Goal: Task Accomplishment & Management: Manage account settings

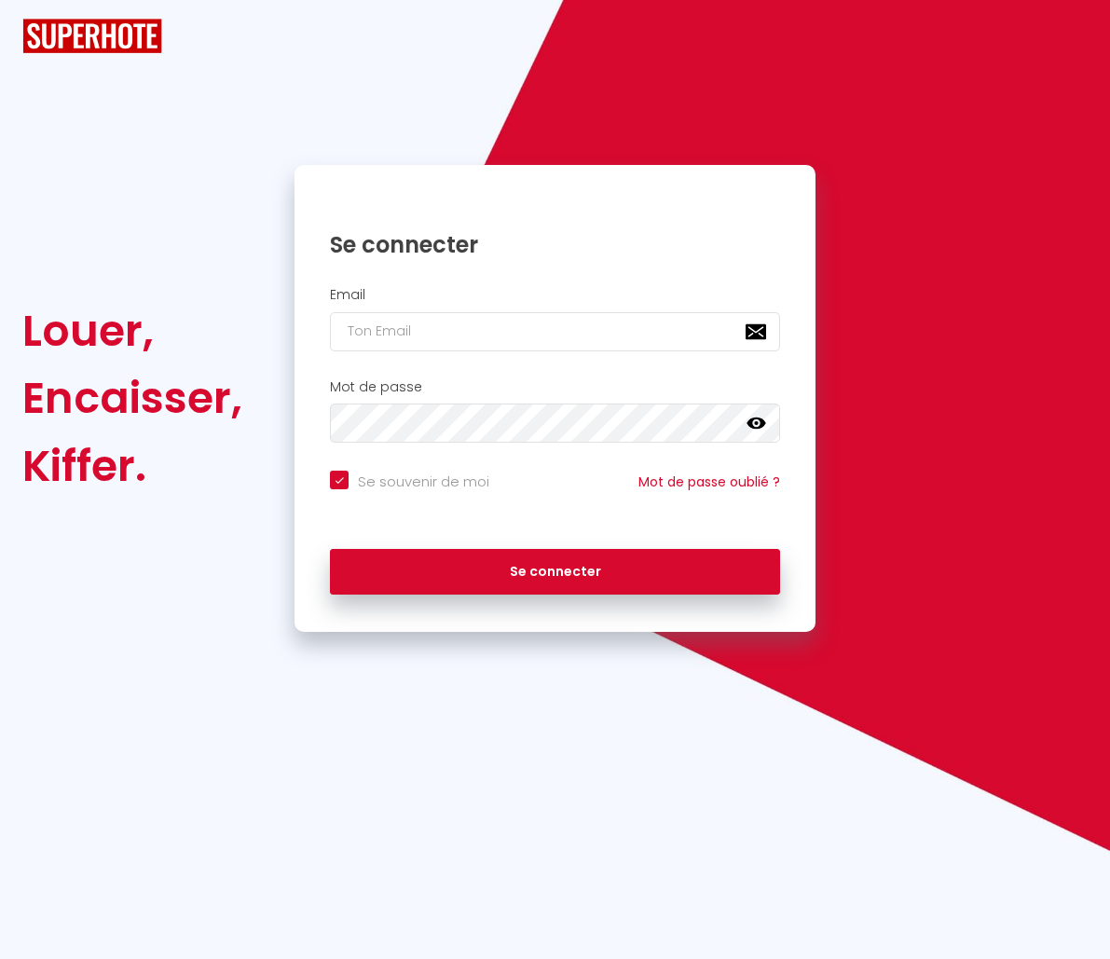
checkbox input "true"
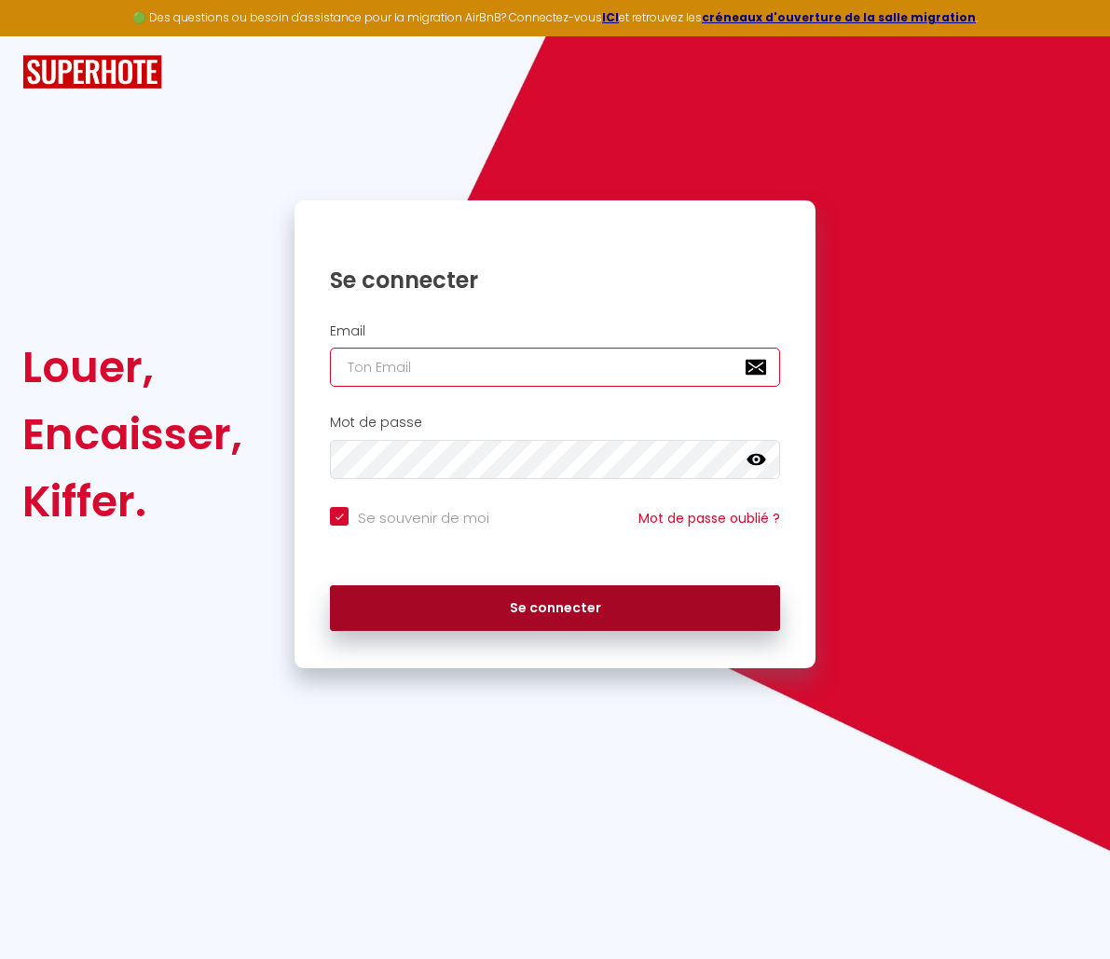
type input "[EMAIL_ADDRESS][DOMAIN_NAME]"
click at [426, 597] on button "Se connecter" at bounding box center [555, 608] width 450 height 47
checkbox input "true"
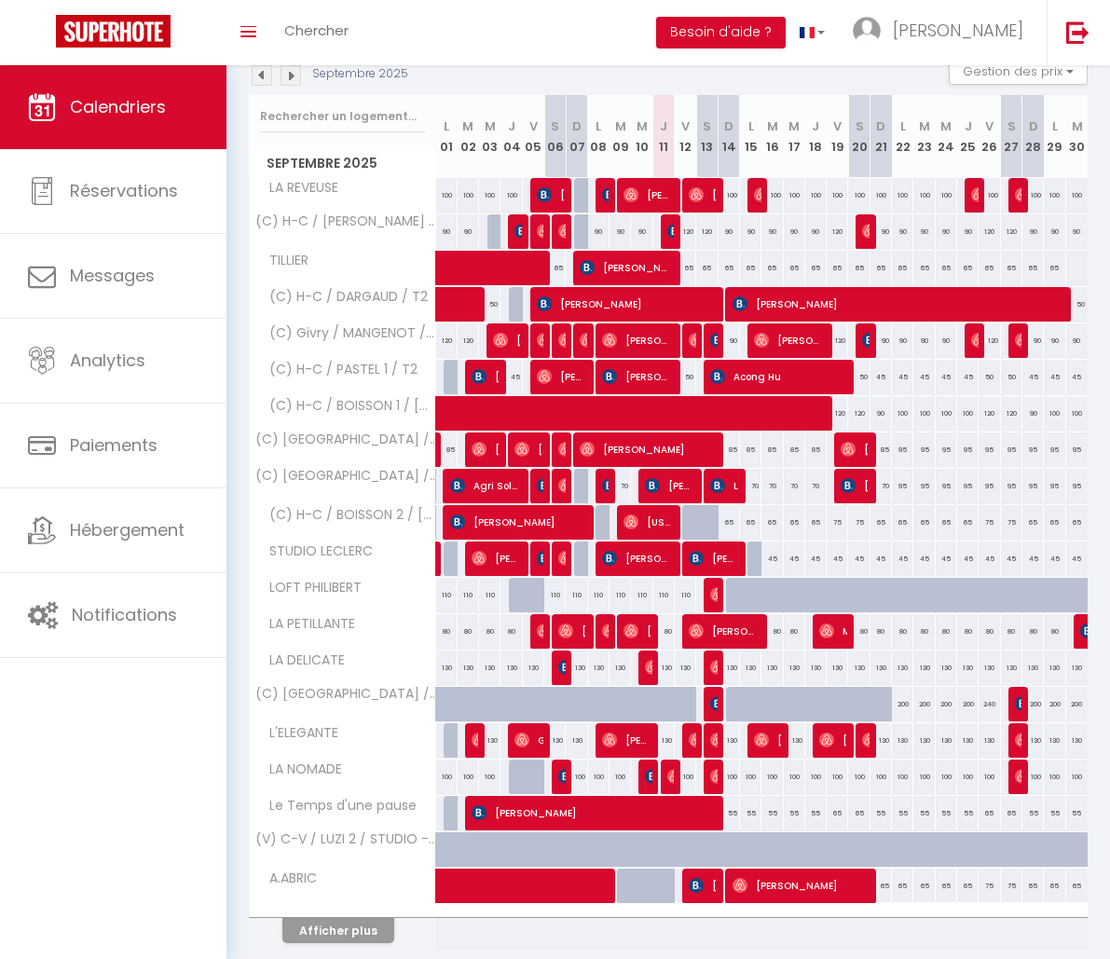
scroll to position [274, 0]
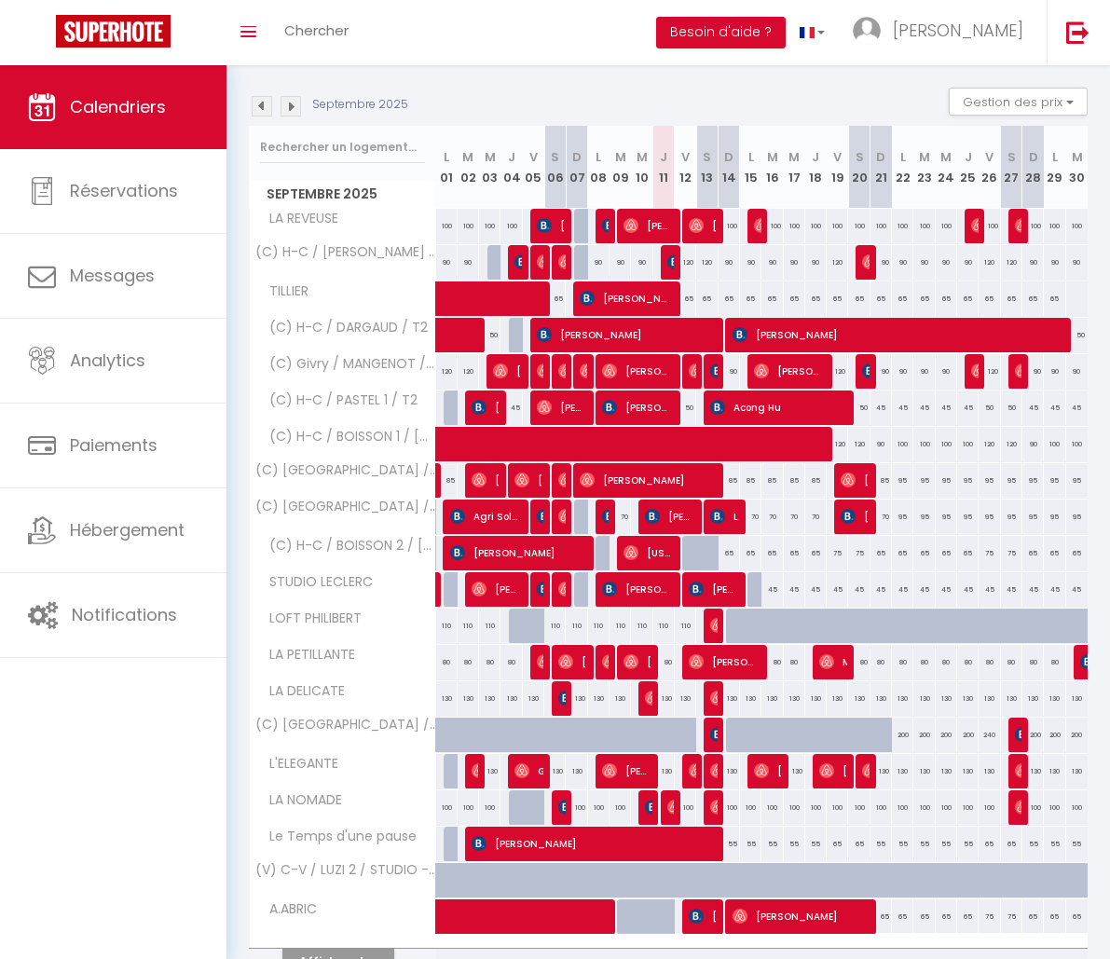
click at [264, 111] on img at bounding box center [262, 106] width 20 height 20
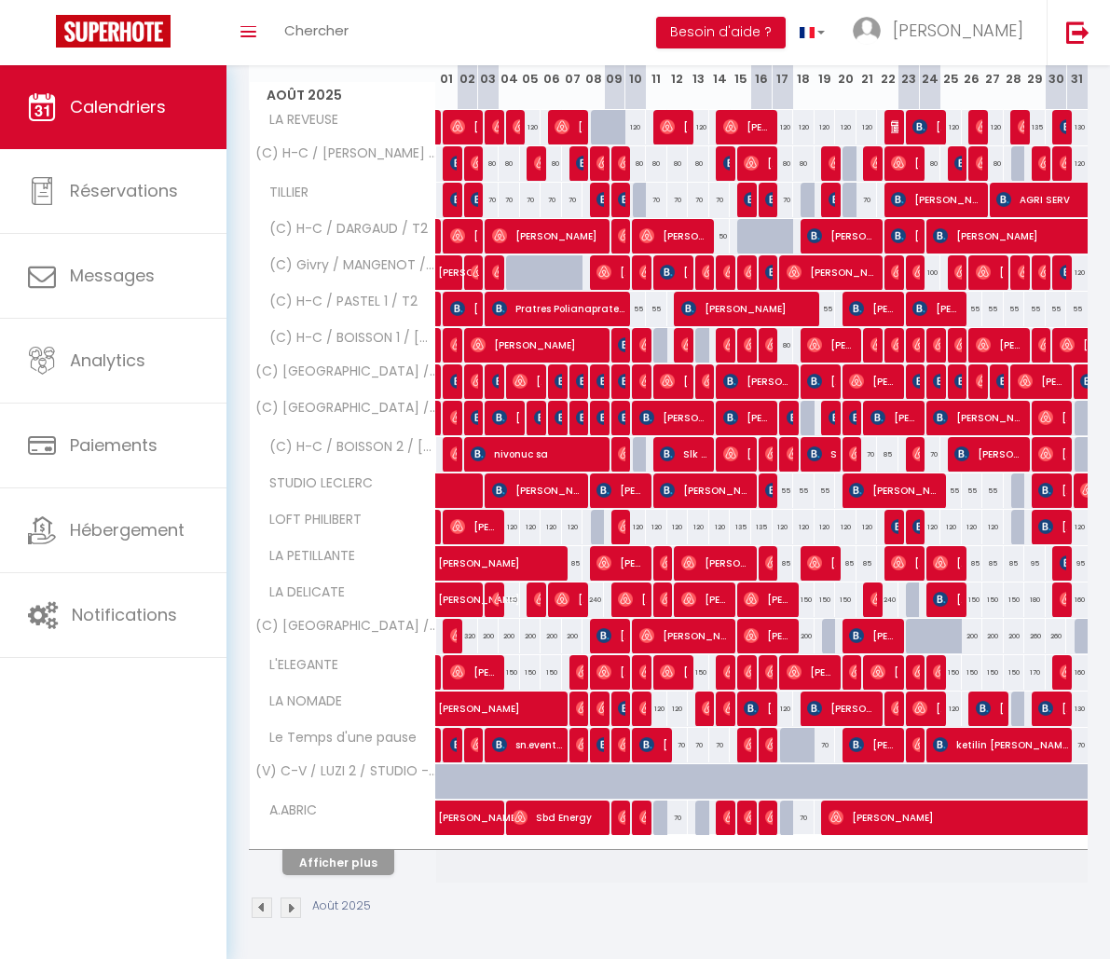
scroll to position [270, 0]
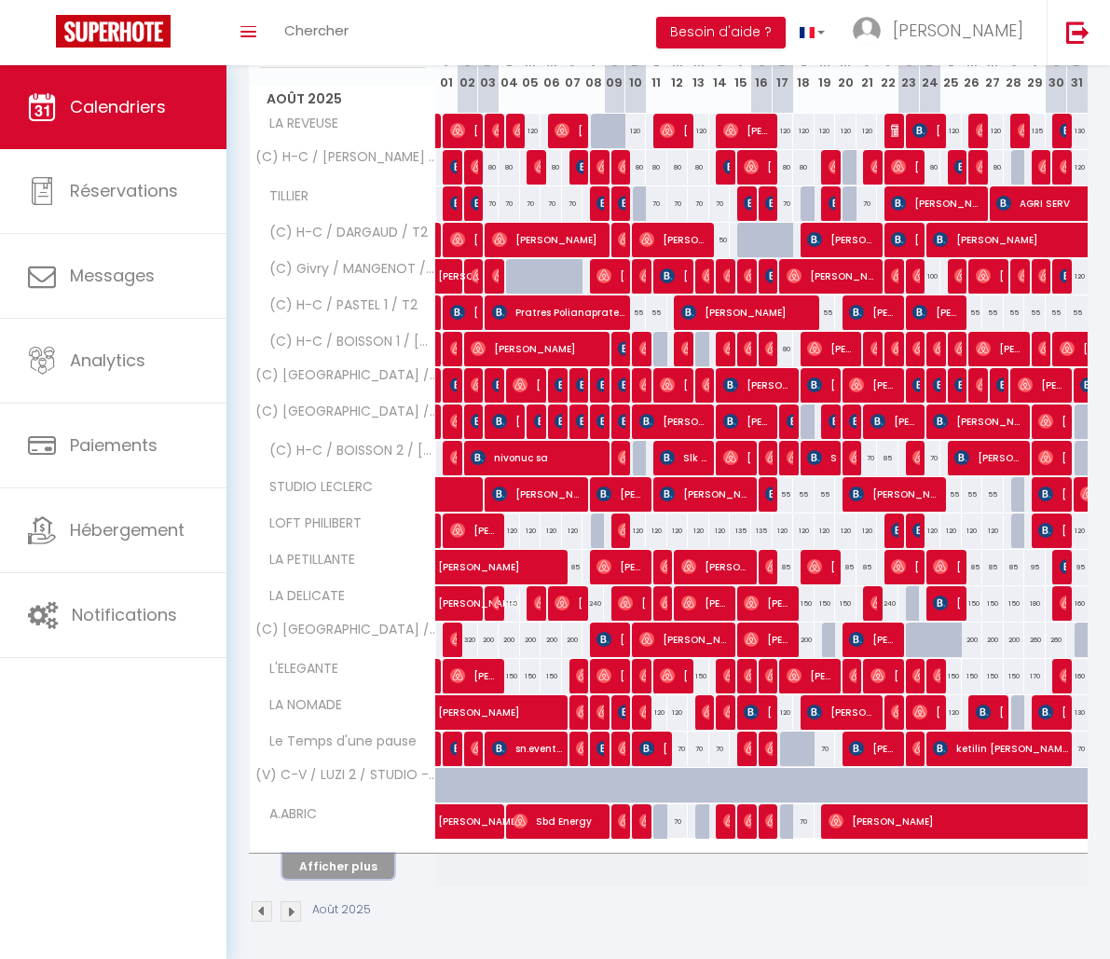
click at [302, 869] on button "Afficher plus" at bounding box center [338, 865] width 112 height 25
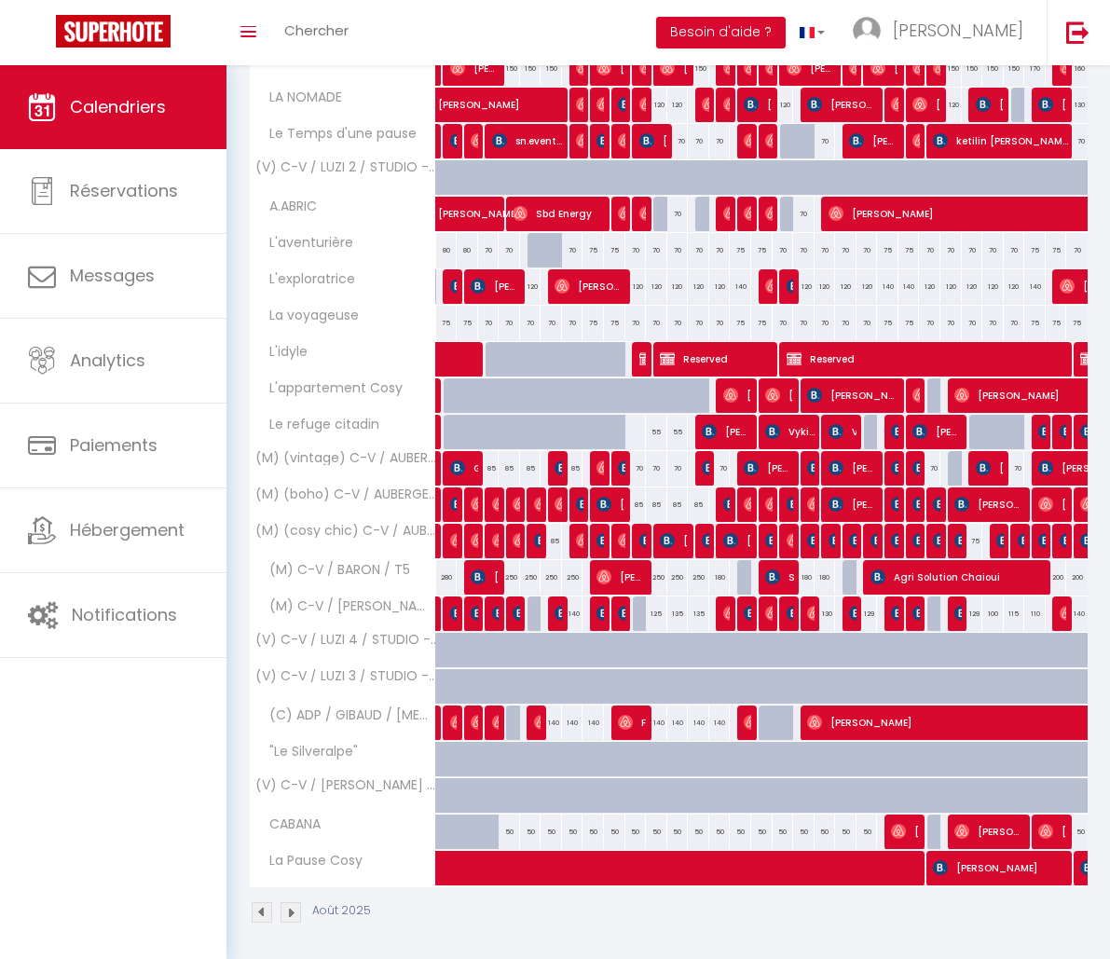
scroll to position [882, 0]
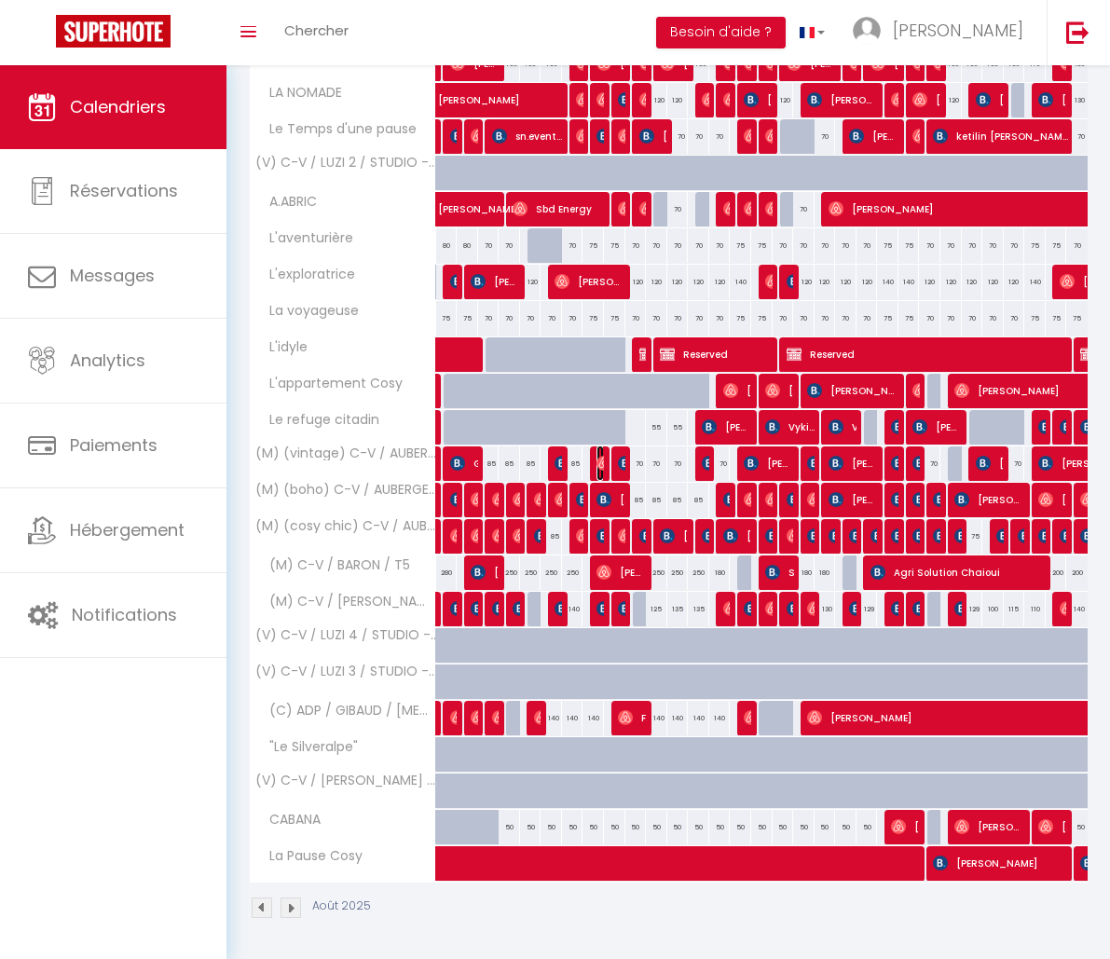
click at [596, 468] on img at bounding box center [603, 463] width 15 height 15
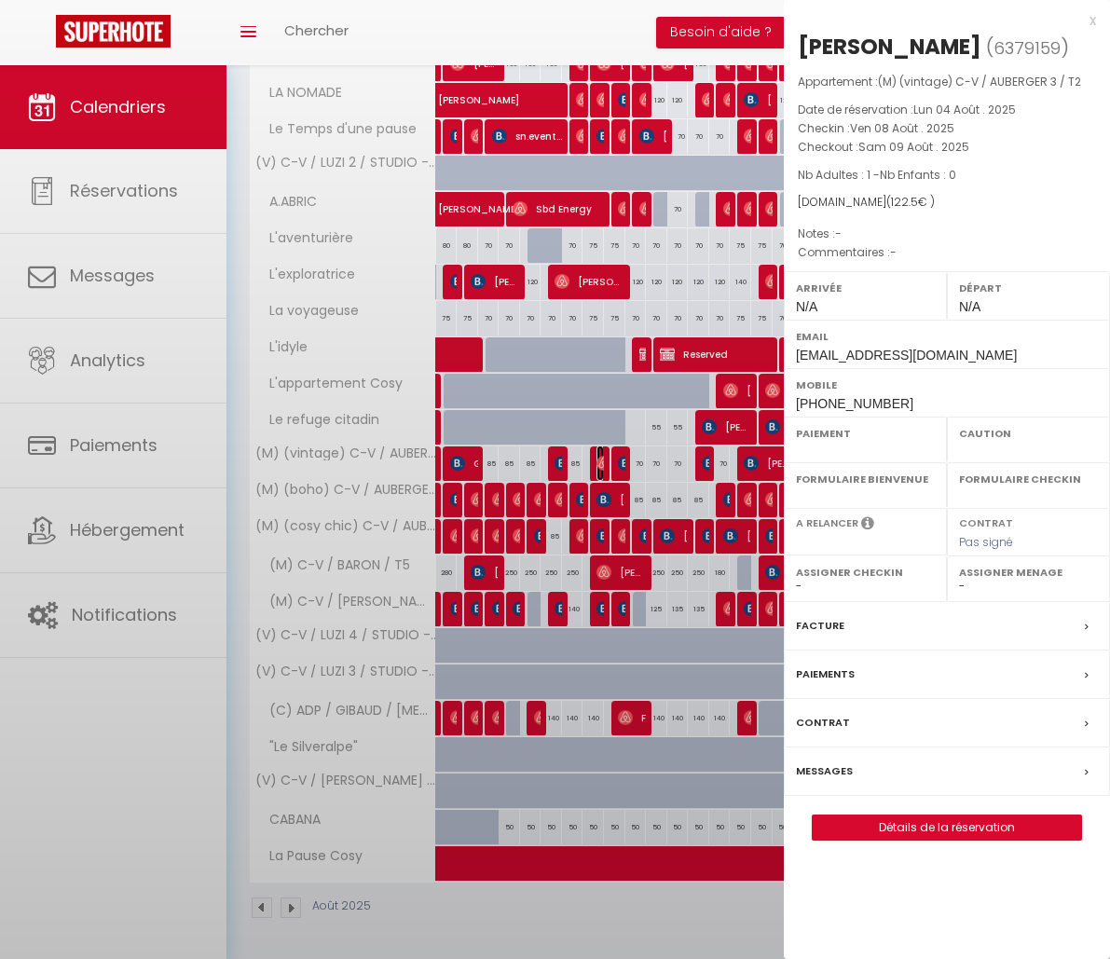
select select "OK"
select select "0"
select select "1"
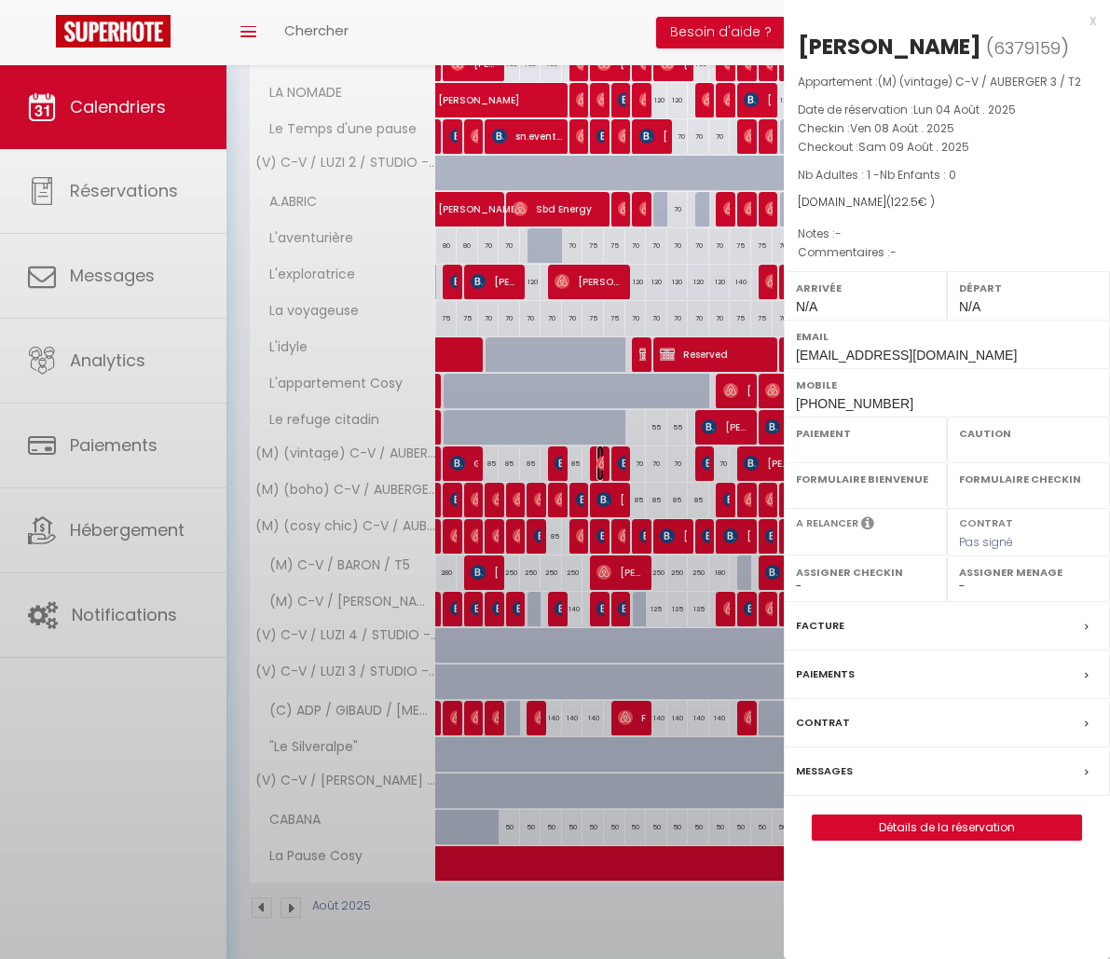
select select
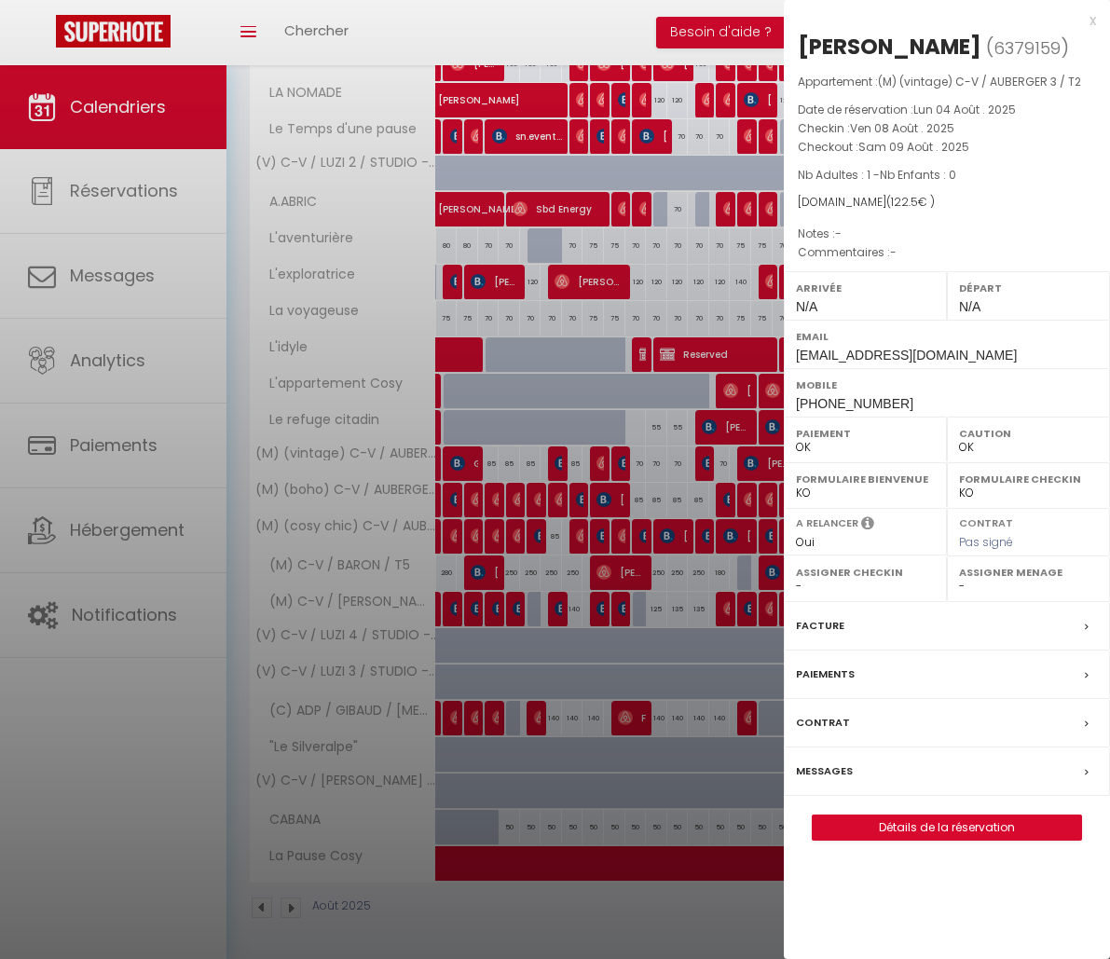
click at [1089, 18] on div "x" at bounding box center [940, 20] width 312 height 22
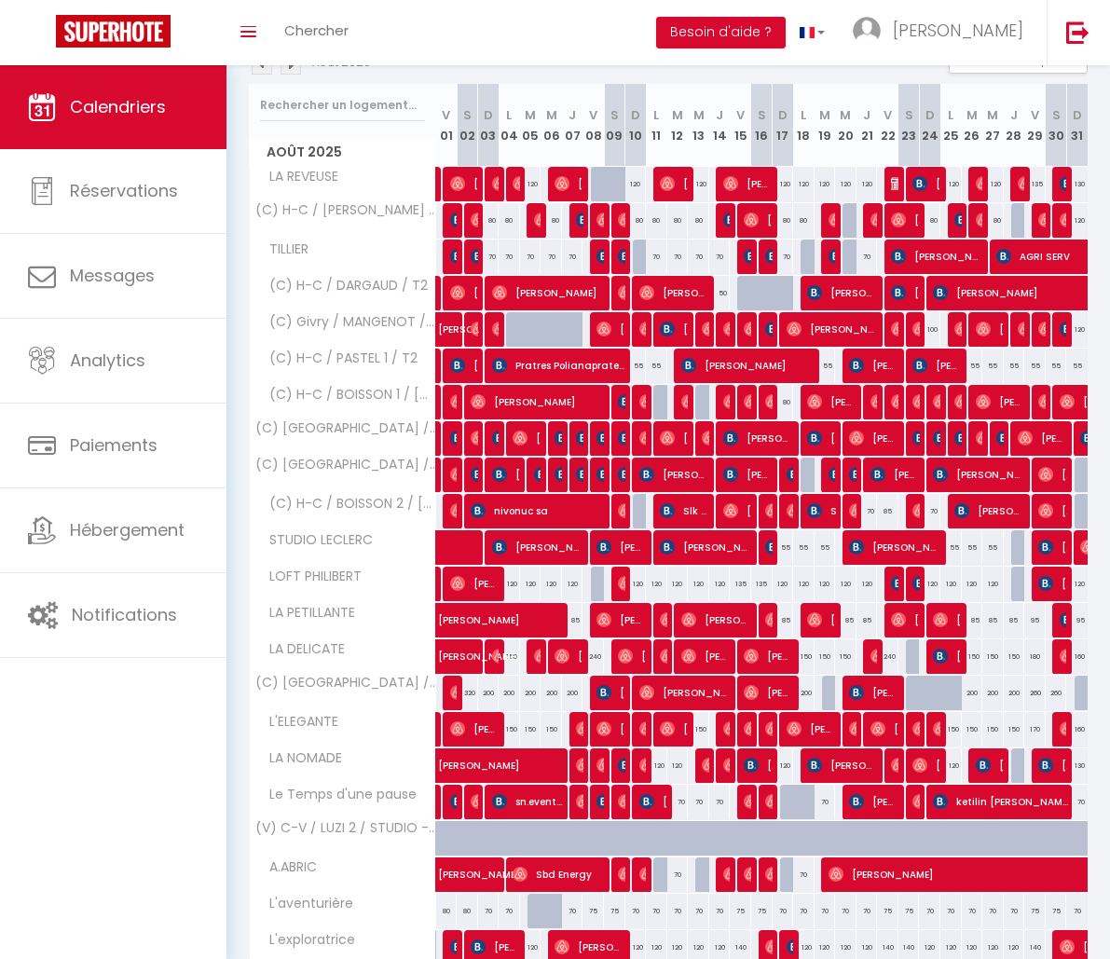
scroll to position [220, 0]
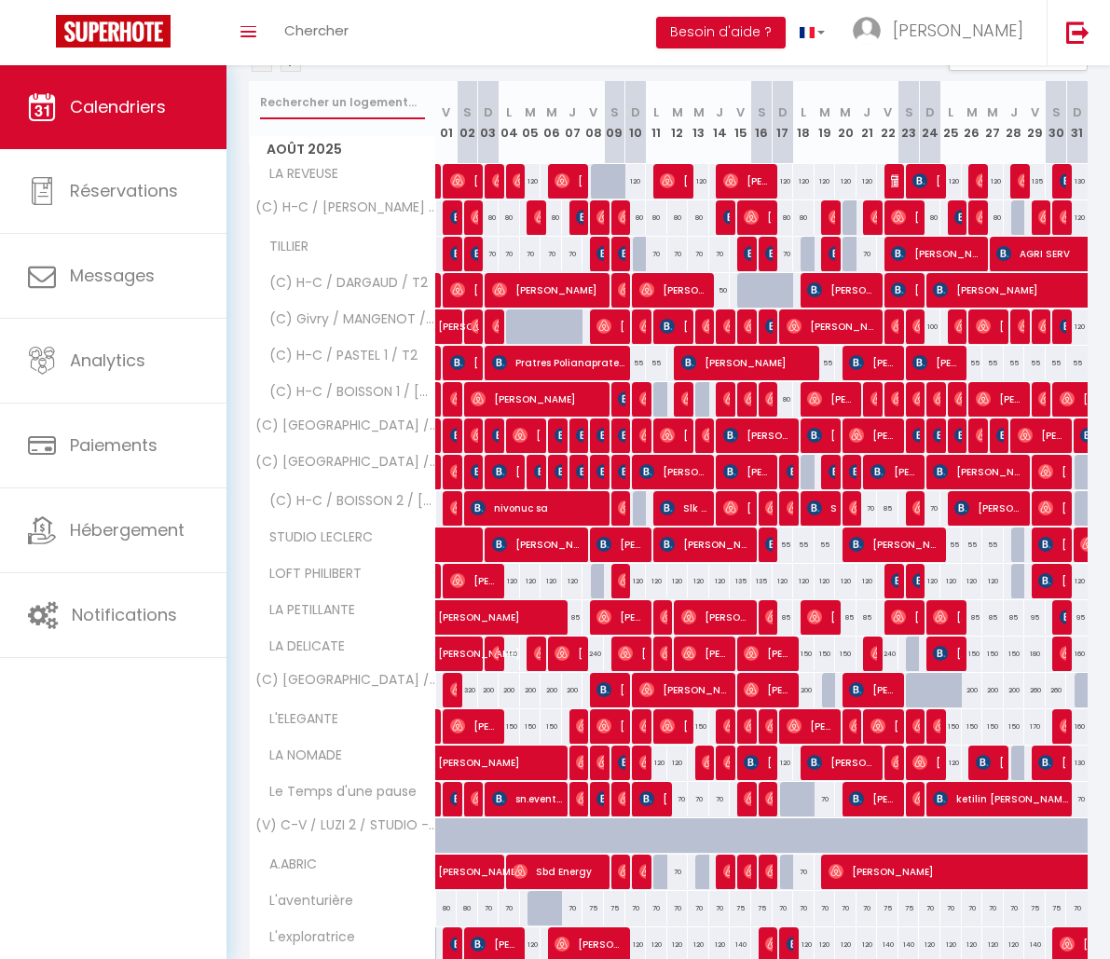
click at [367, 104] on input "text" at bounding box center [342, 103] width 165 height 34
click at [307, 104] on input "text" at bounding box center [342, 103] width 165 height 34
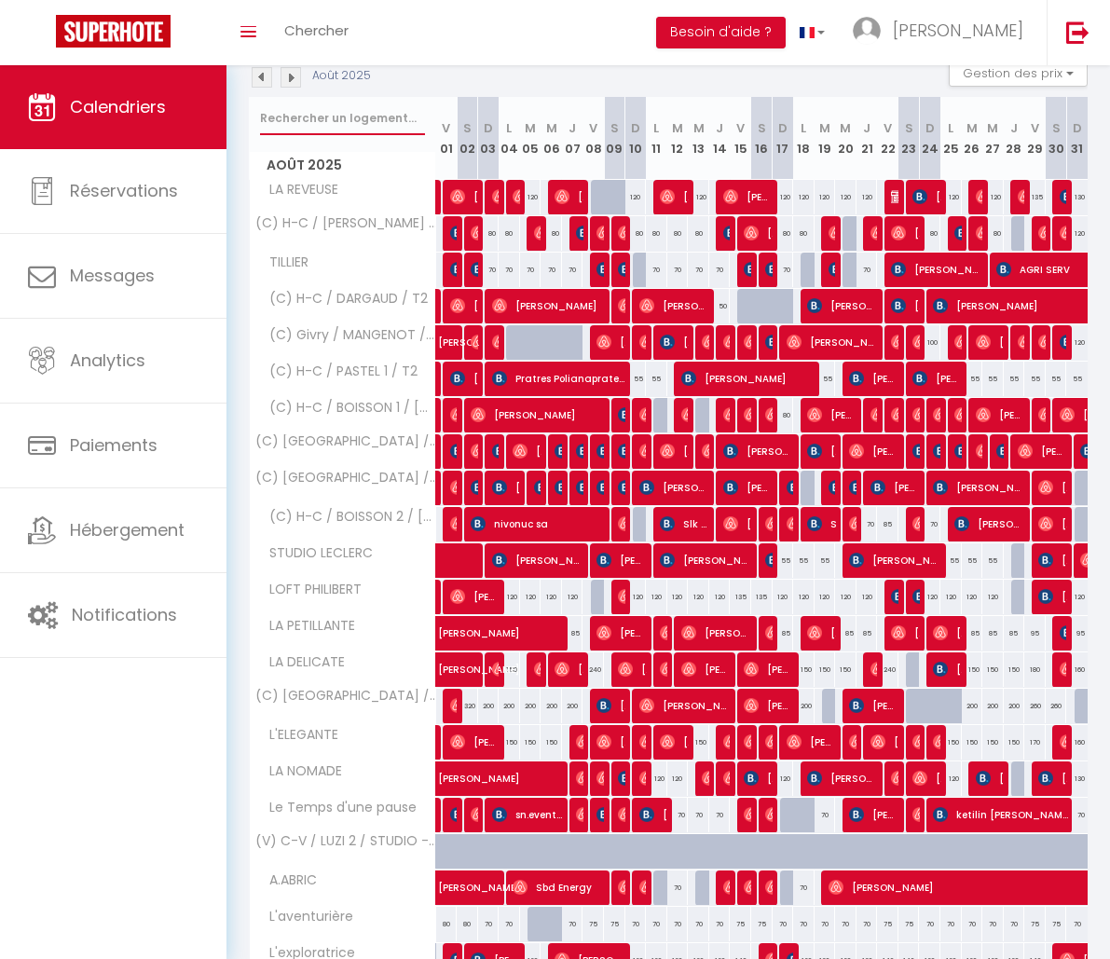
scroll to position [201, 0]
